Goal: Information Seeking & Learning: Learn about a topic

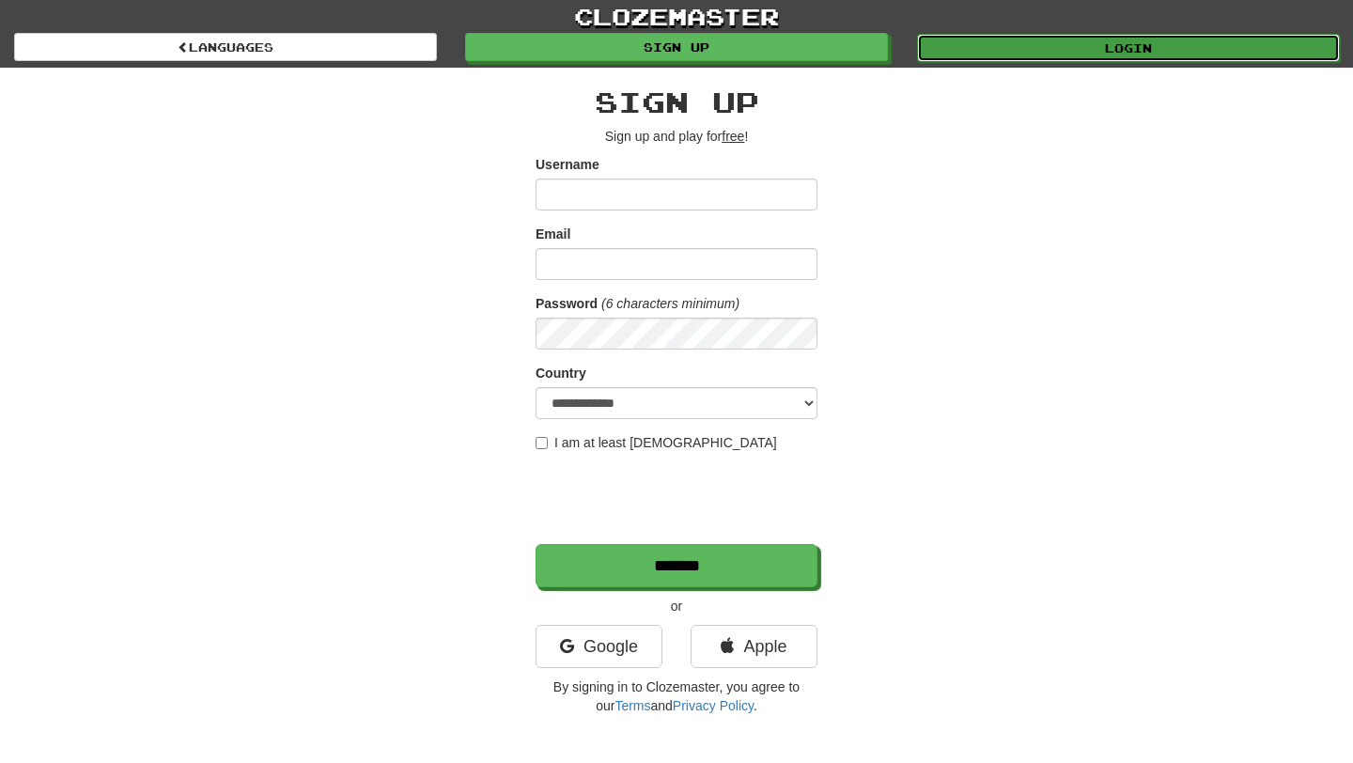
click at [1043, 44] on link "Login" at bounding box center [1128, 48] width 423 height 28
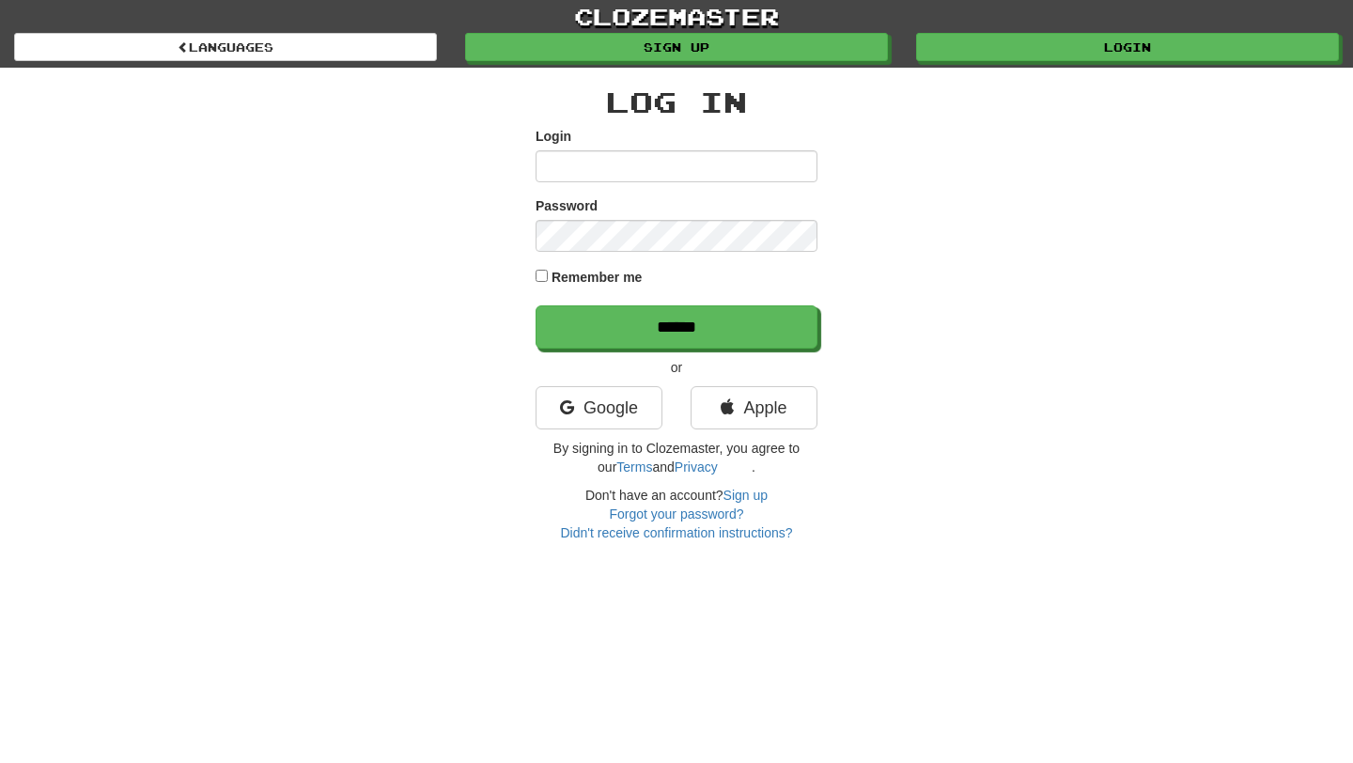
click at [725, 164] on input "Login" at bounding box center [676, 166] width 282 height 32
type input "**********"
click at [717, 219] on div "Password" at bounding box center [676, 223] width 282 height 55
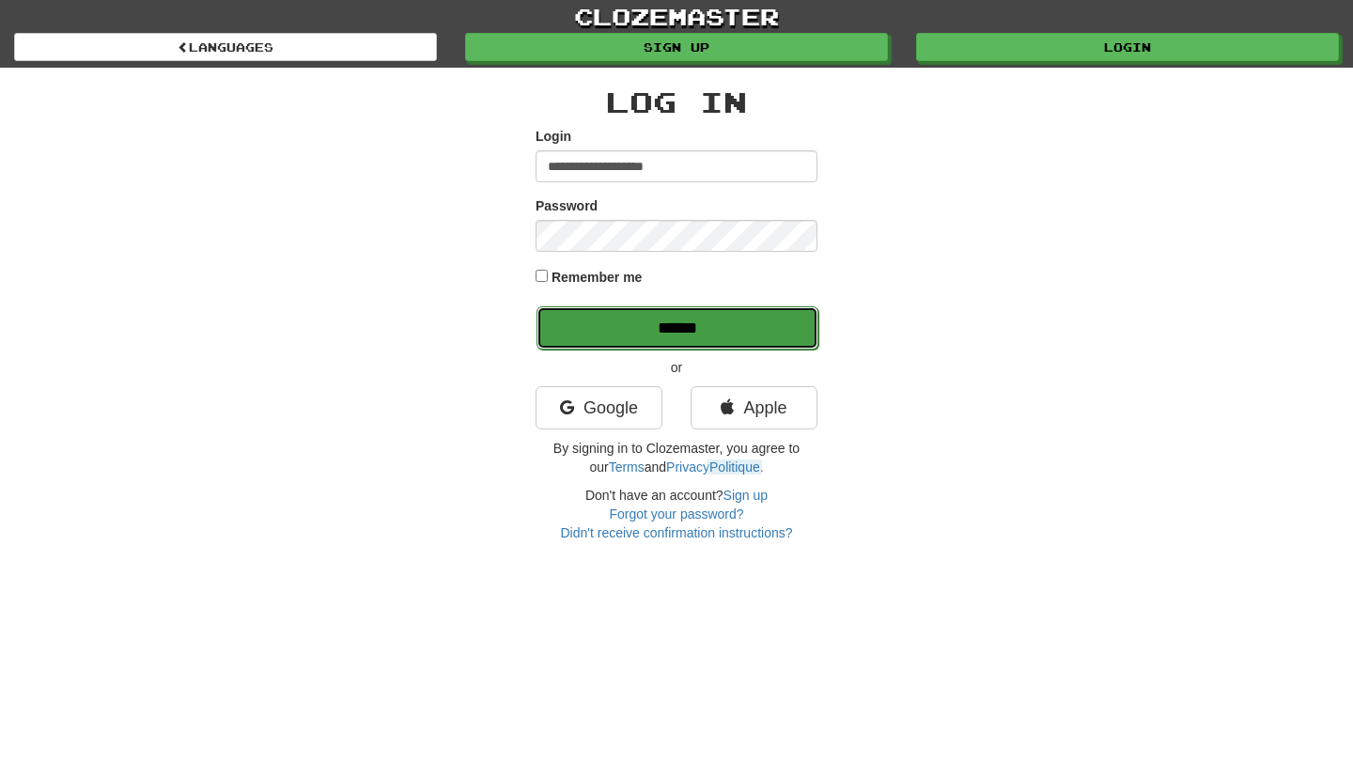
click at [696, 335] on input "******" at bounding box center [677, 327] width 282 height 43
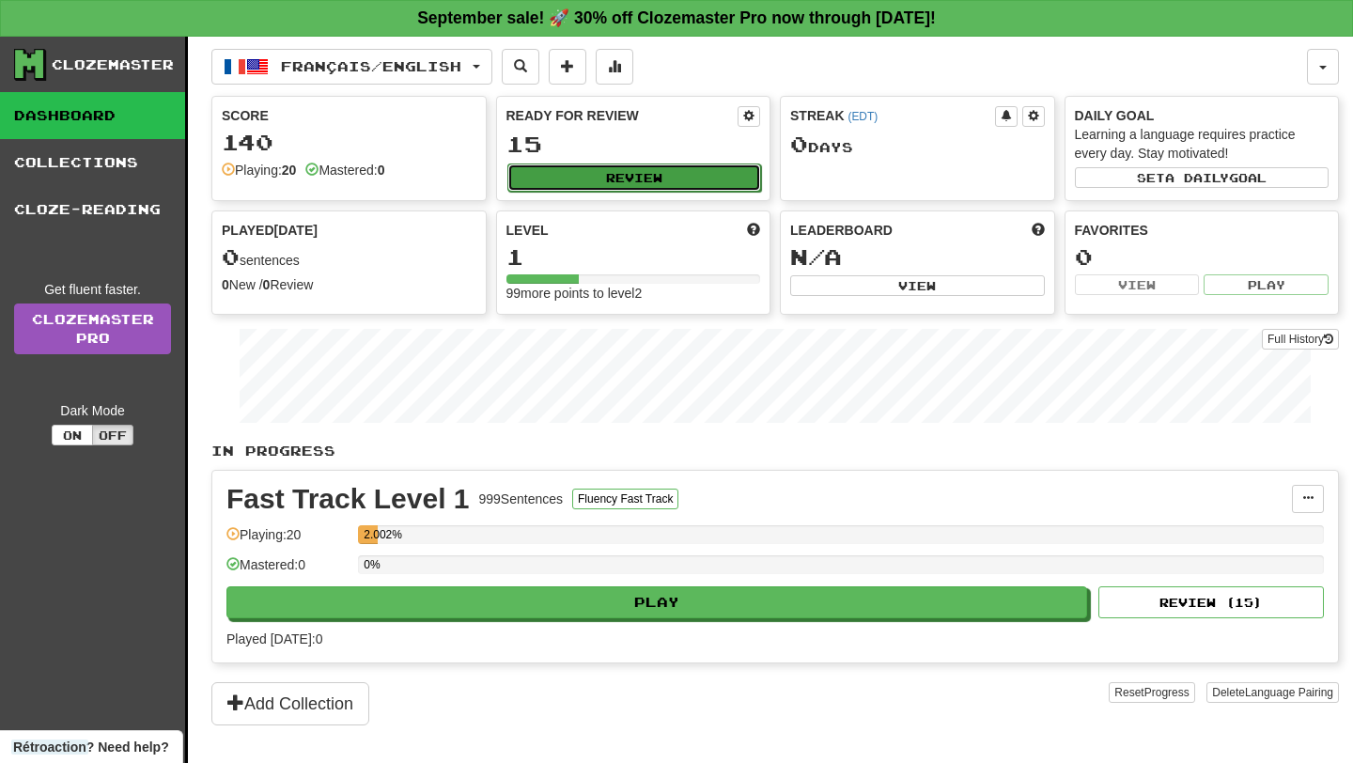
click at [657, 165] on button "Review" at bounding box center [634, 177] width 255 height 28
select select "**"
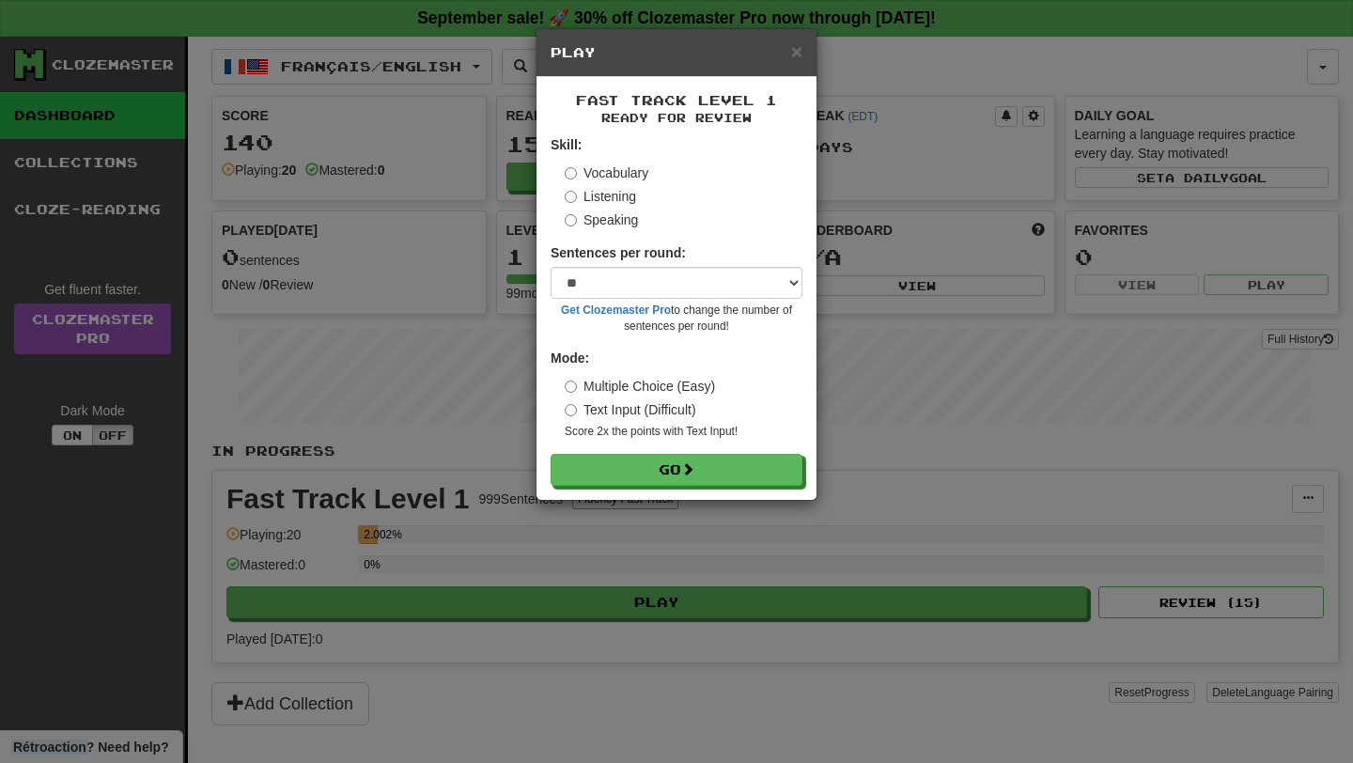
click at [684, 488] on div "Fast Track Level 1 Ready for Review Skill: Vocabulary Listening Speaking Senten…" at bounding box center [676, 288] width 280 height 423
click at [681, 471] on button "Go" at bounding box center [677, 471] width 252 height 32
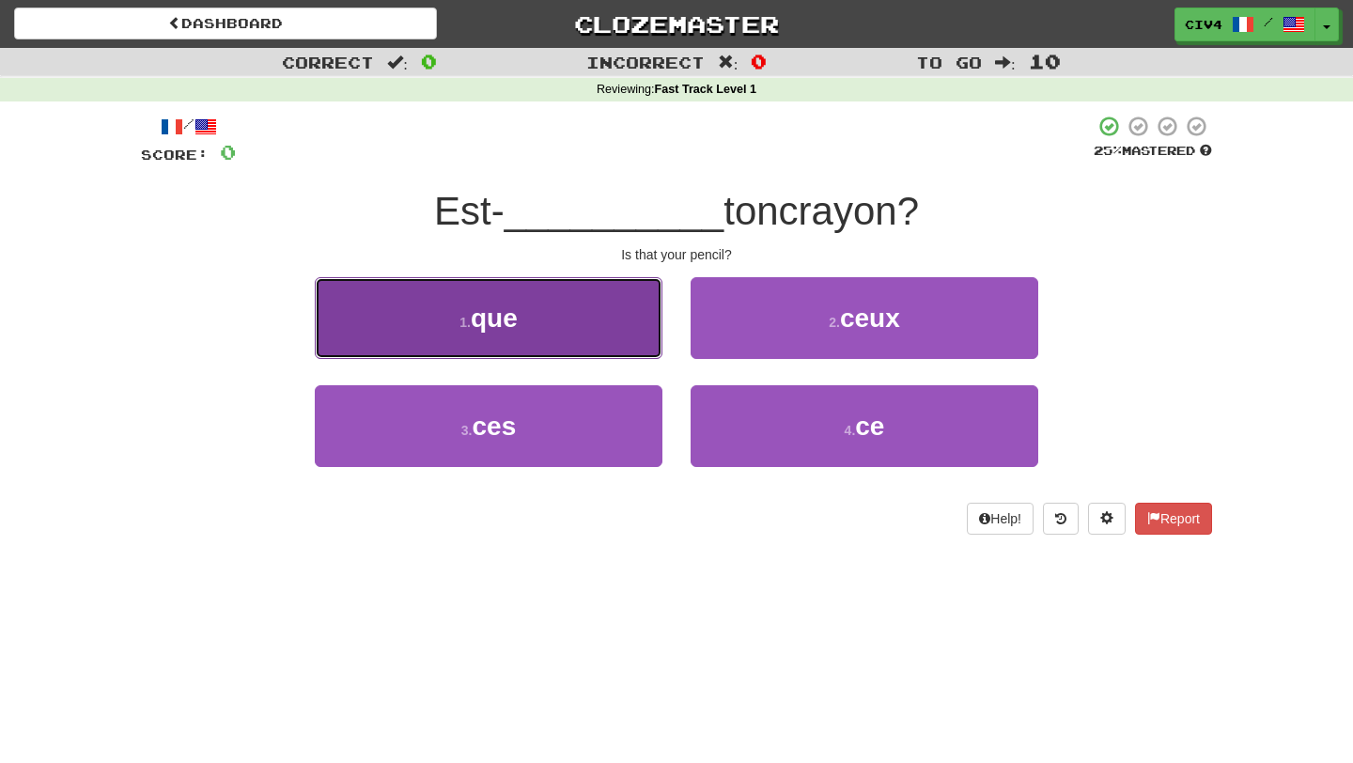
click at [614, 328] on button "1 . que" at bounding box center [489, 318] width 348 height 82
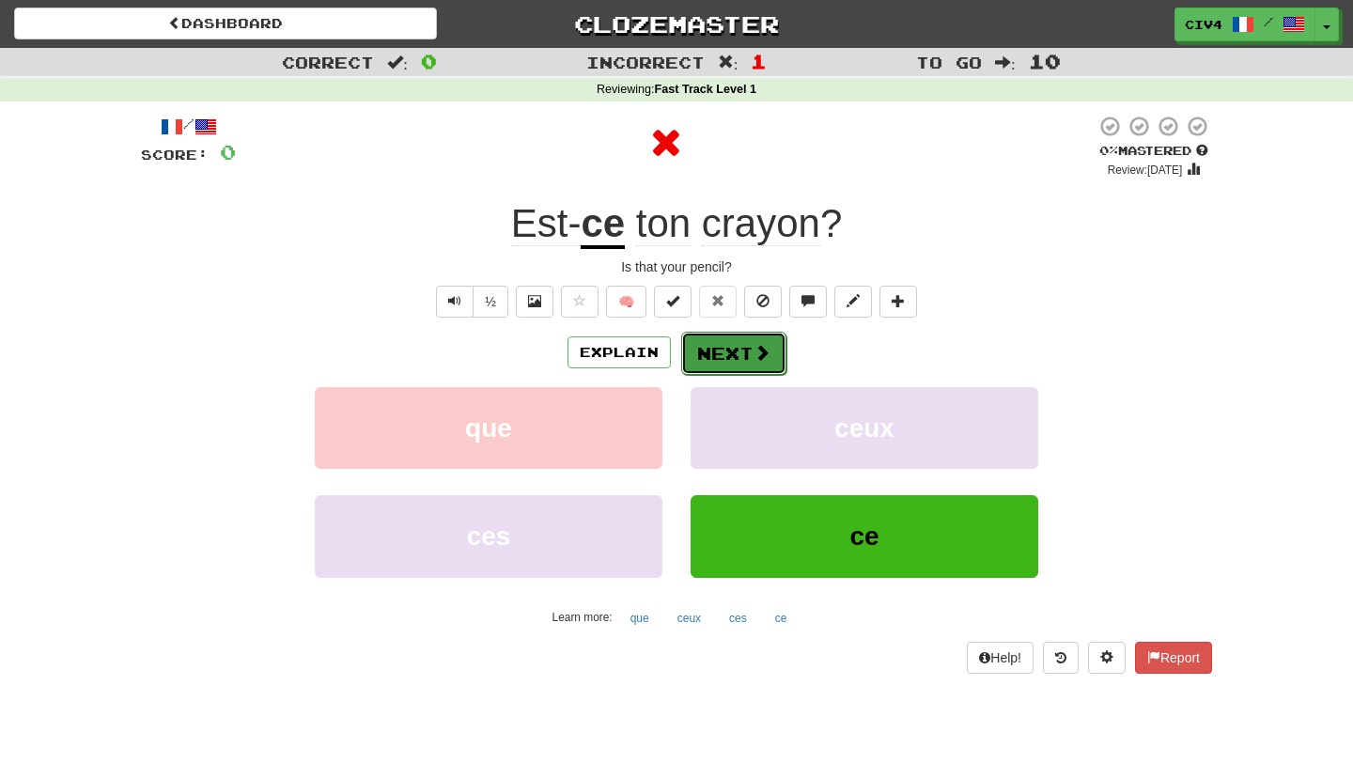
click at [718, 366] on button "Next" at bounding box center [733, 353] width 105 height 43
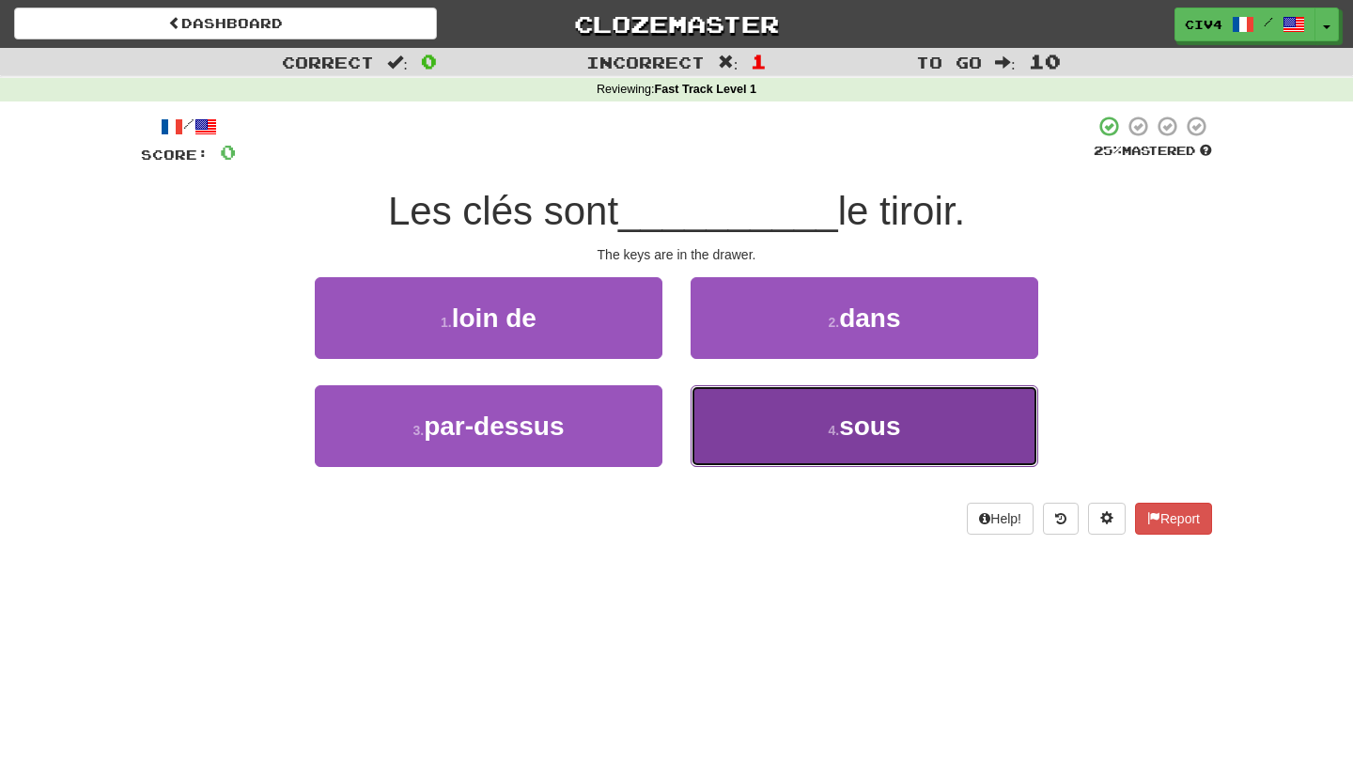
click at [743, 425] on button "4 . sous" at bounding box center [864, 426] width 348 height 82
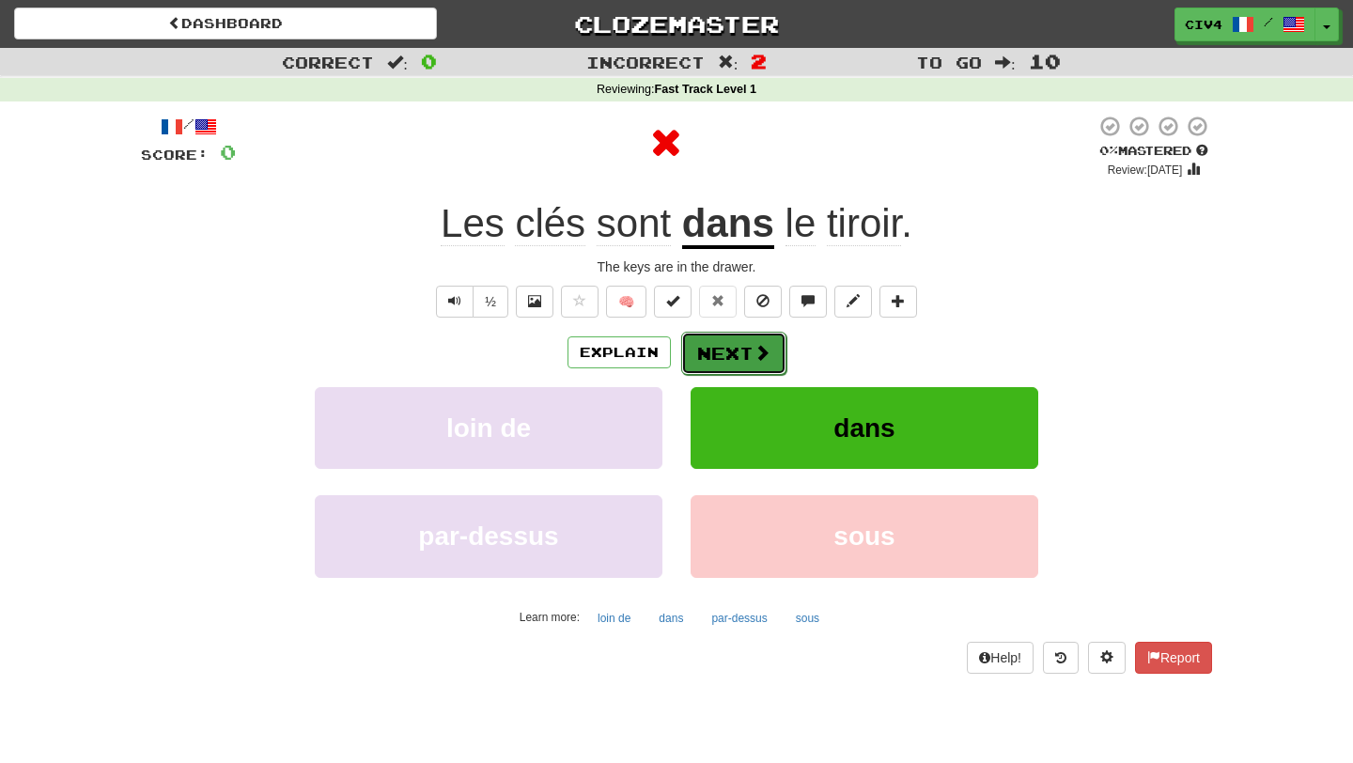
click at [723, 346] on button "Next" at bounding box center [733, 353] width 105 height 43
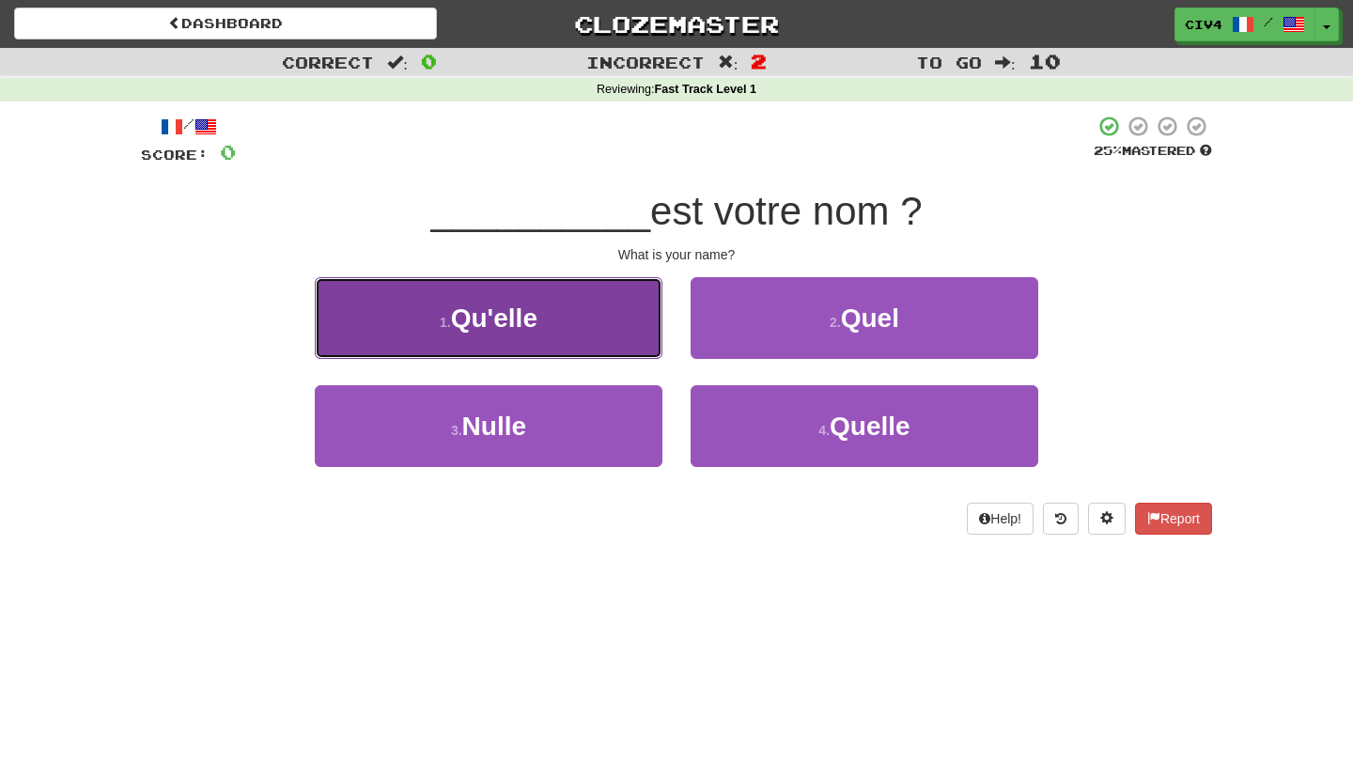
click at [654, 347] on button "1 . Qu'elle" at bounding box center [489, 318] width 348 height 82
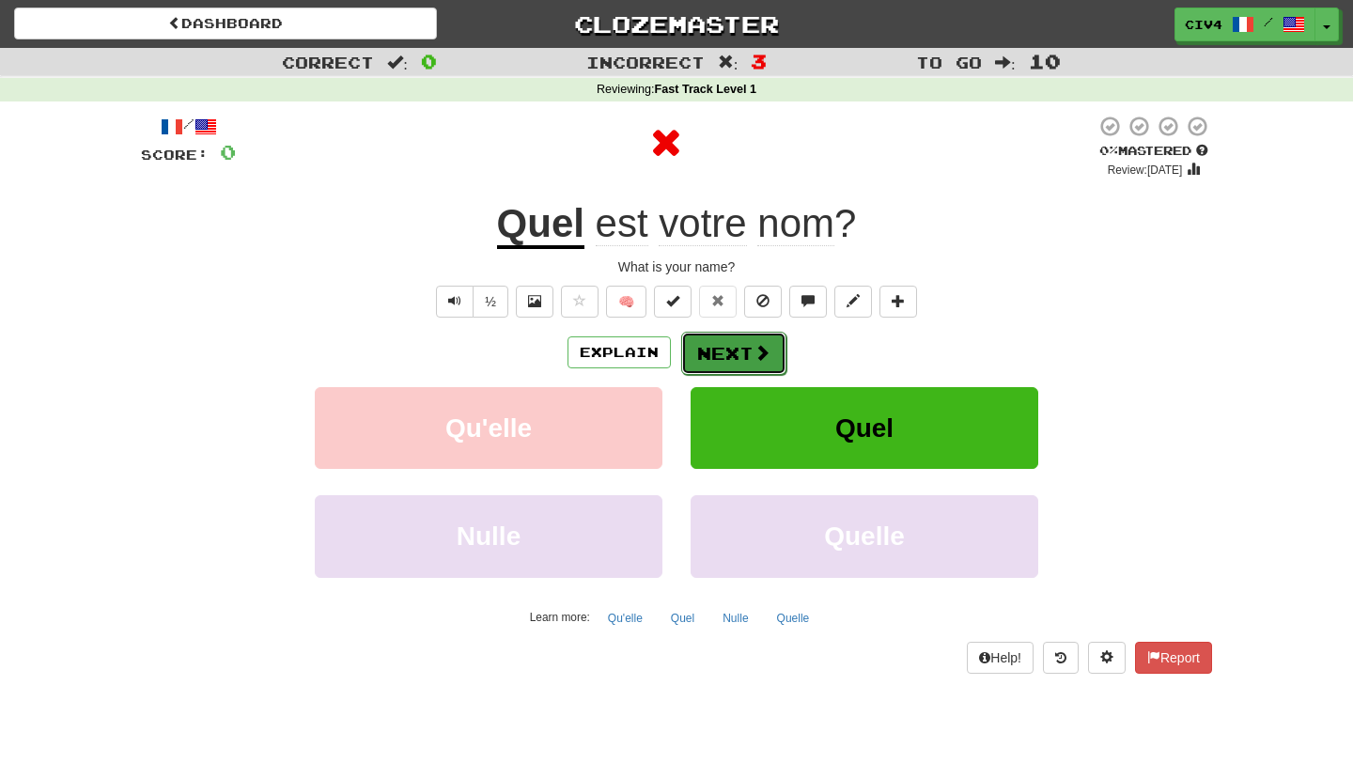
click at [716, 359] on button "Next" at bounding box center [733, 353] width 105 height 43
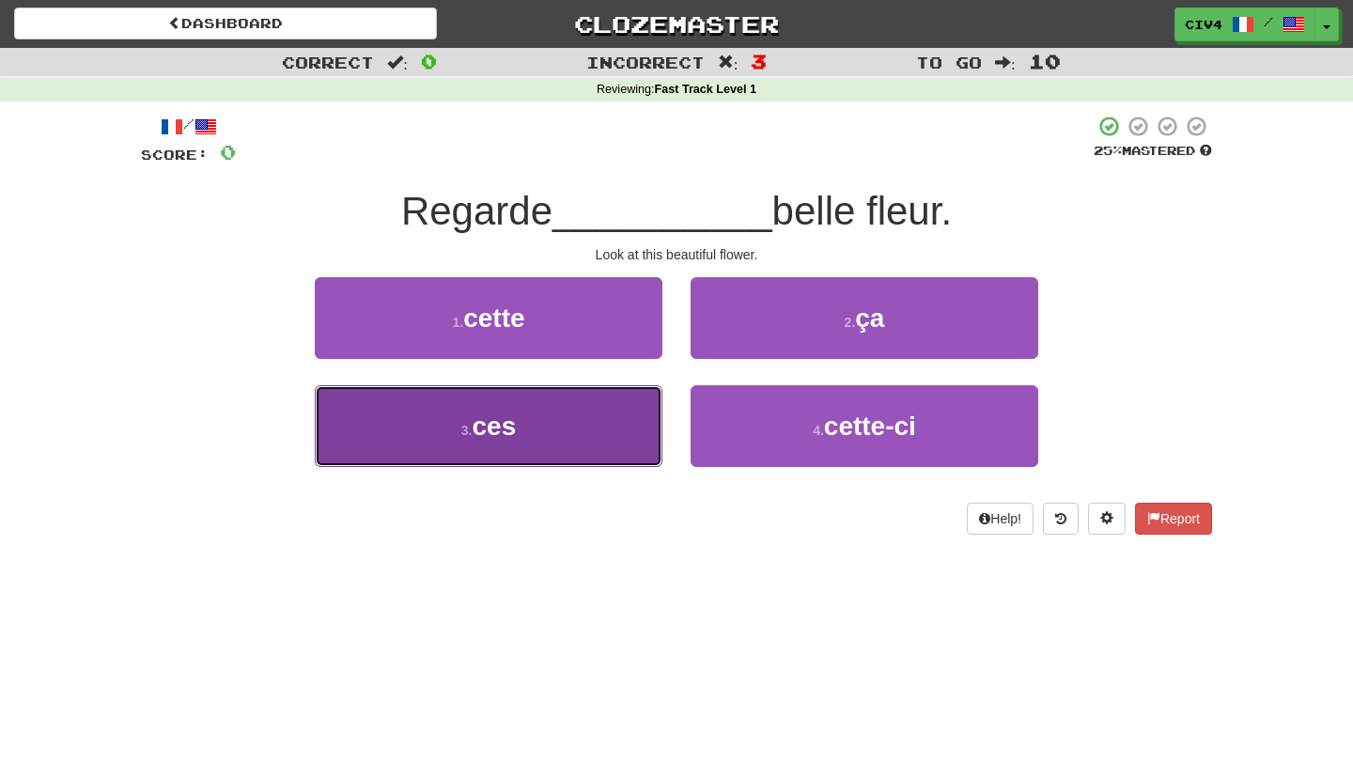
click at [617, 411] on button "3 . ces" at bounding box center [489, 426] width 348 height 82
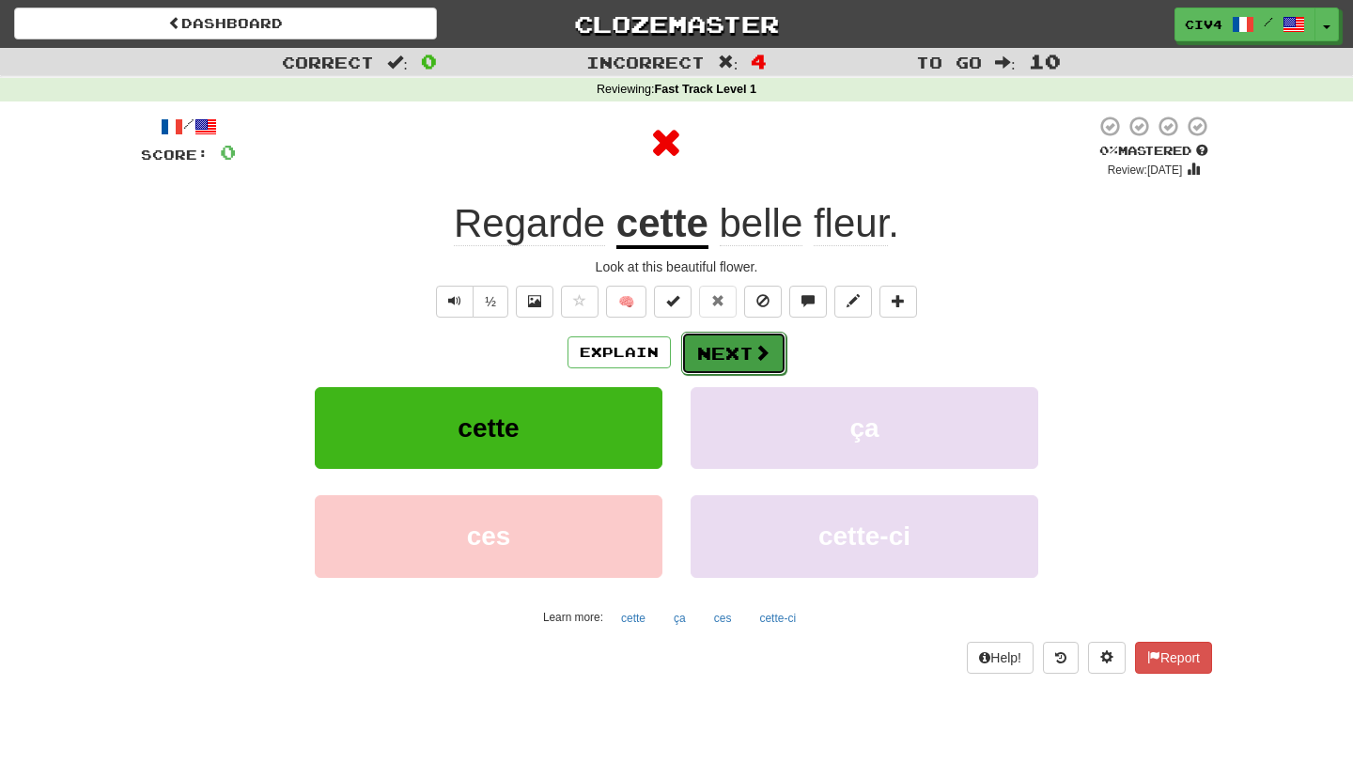
click at [720, 356] on button "Next" at bounding box center [733, 353] width 105 height 43
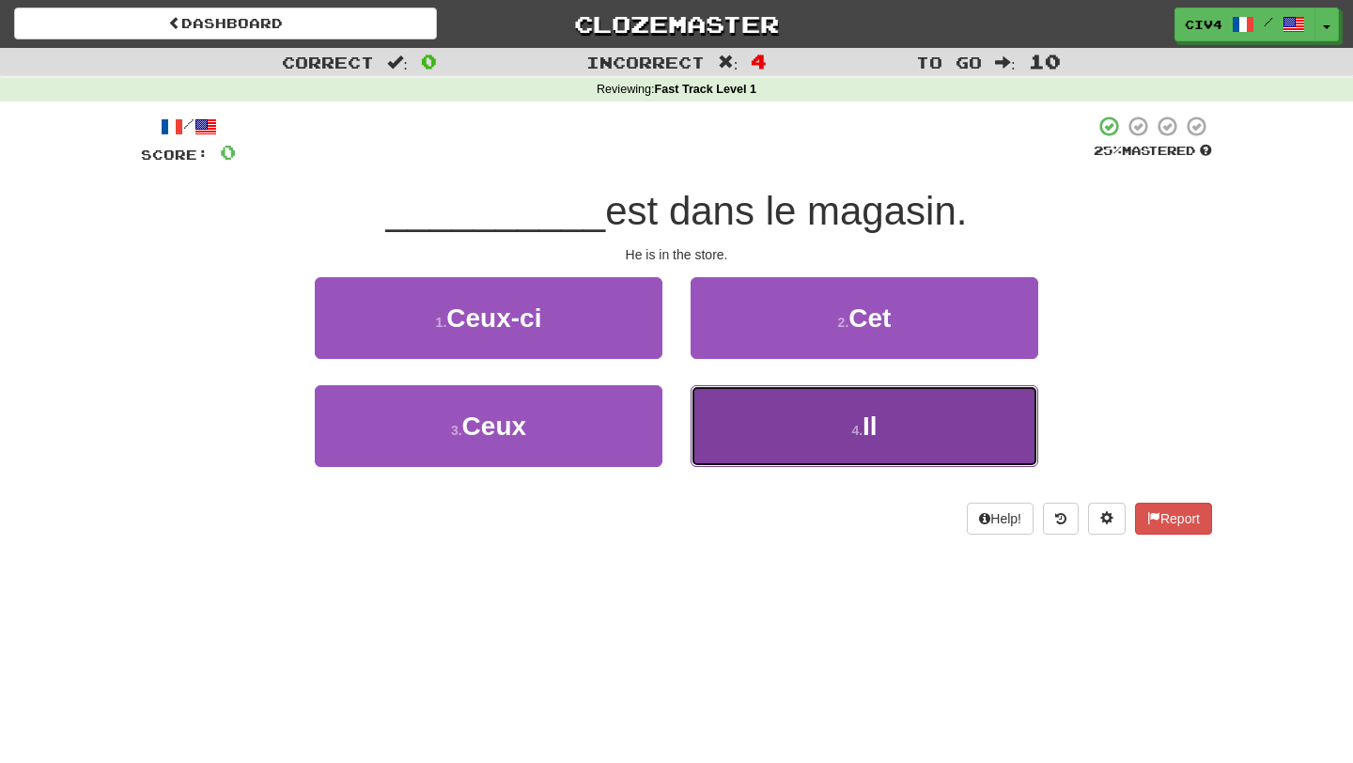
click at [732, 399] on button "4 . Il" at bounding box center [864, 426] width 348 height 82
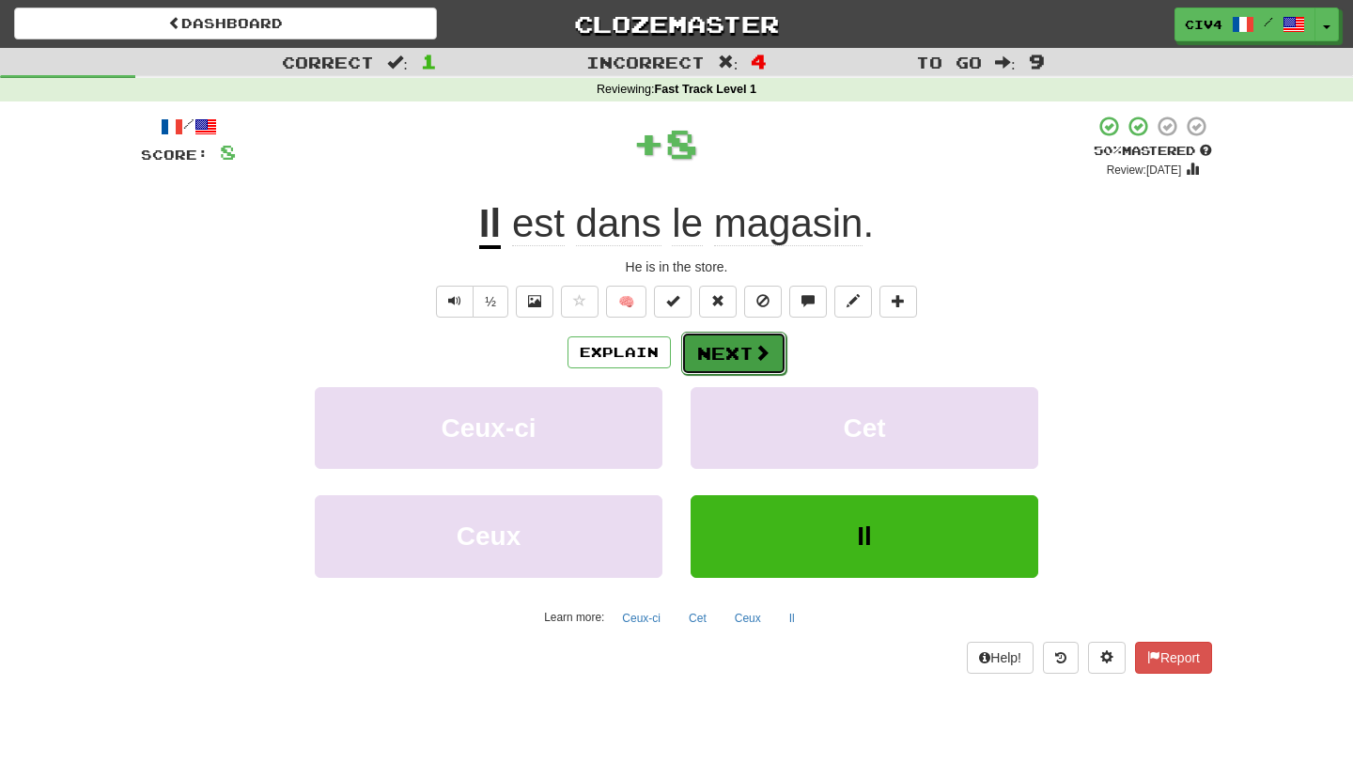
click at [749, 369] on button "Next" at bounding box center [733, 353] width 105 height 43
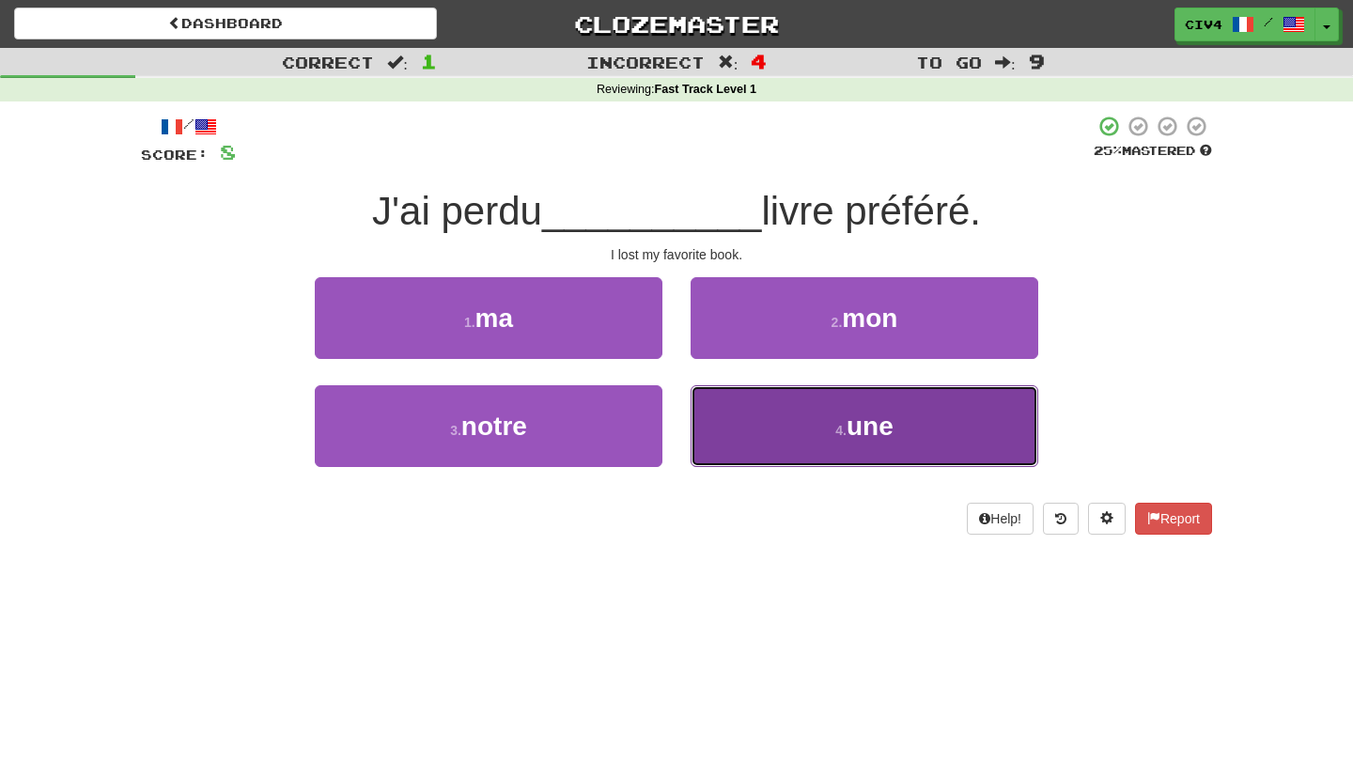
click at [709, 410] on button "4 . une" at bounding box center [864, 426] width 348 height 82
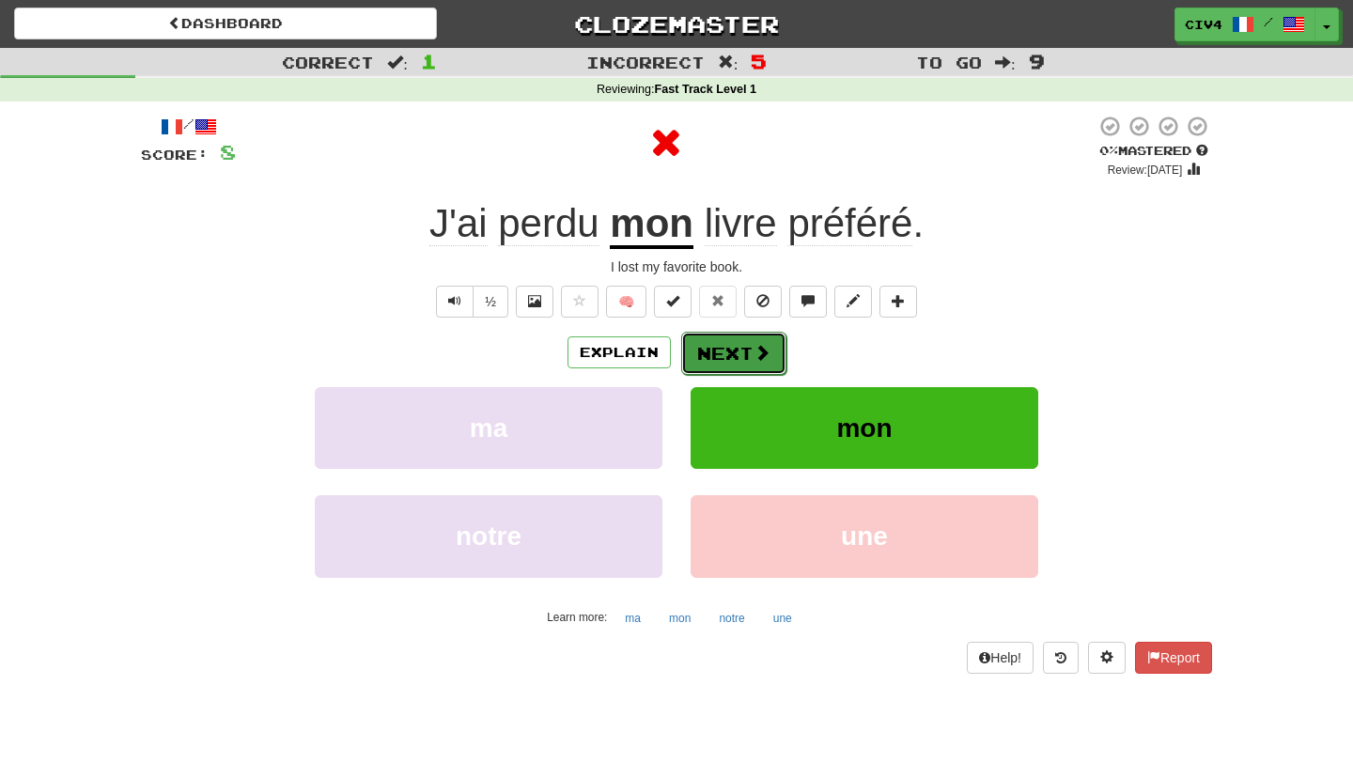
click at [708, 364] on button "Next" at bounding box center [733, 353] width 105 height 43
